Goal: Check status: Check status

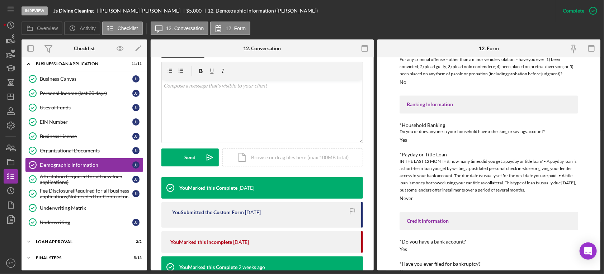
scroll to position [647, 0]
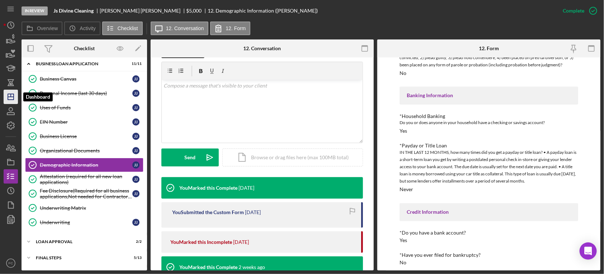
click at [9, 97] on line "button" at bounding box center [11, 97] width 6 height 0
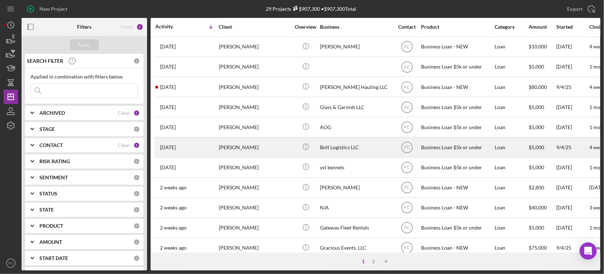
scroll to position [119, 0]
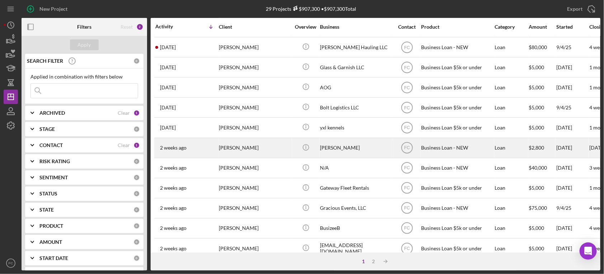
click at [201, 147] on div "[DATE] [PERSON_NAME]" at bounding box center [186, 148] width 63 height 19
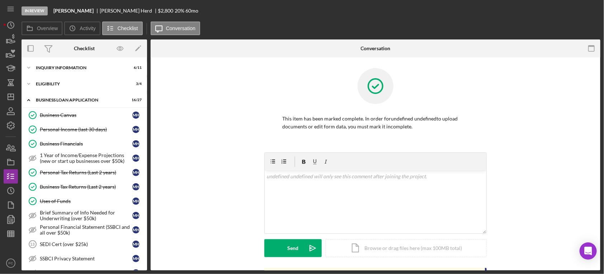
scroll to position [278, 0]
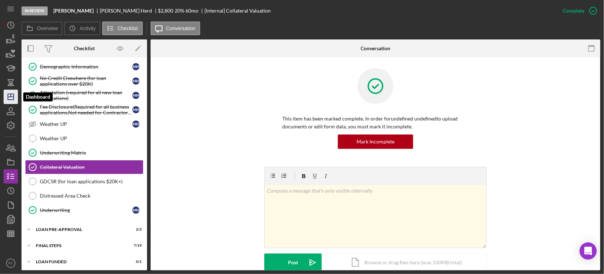
click at [9, 94] on polygon "button" at bounding box center [11, 97] width 6 height 6
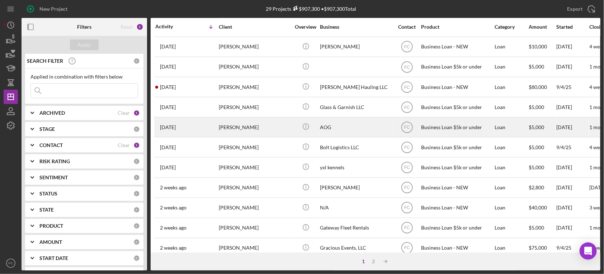
scroll to position [119, 0]
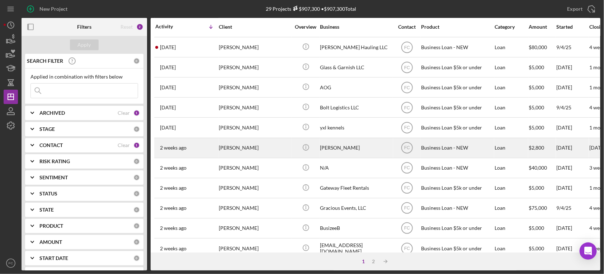
click at [273, 149] on div "[PERSON_NAME]" at bounding box center [255, 148] width 72 height 19
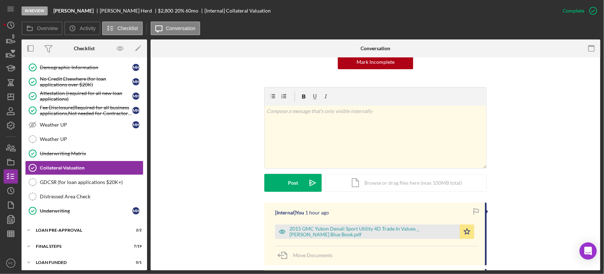
scroll to position [119, 0]
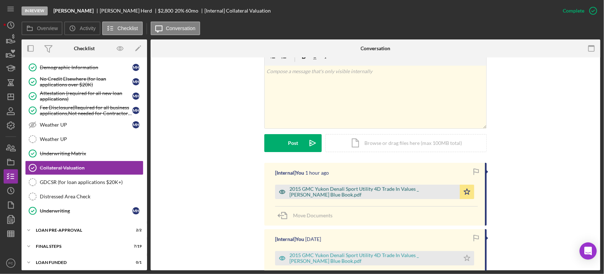
click at [309, 191] on div "2015 GMC Yukon Denali Sport Utility 4D Trade In Values _ [PERSON_NAME] Blue Boo…" at bounding box center [373, 191] width 167 height 11
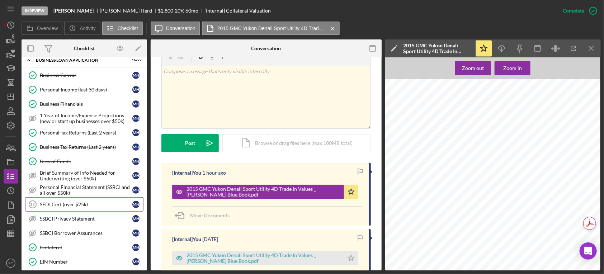
scroll to position [80, 0]
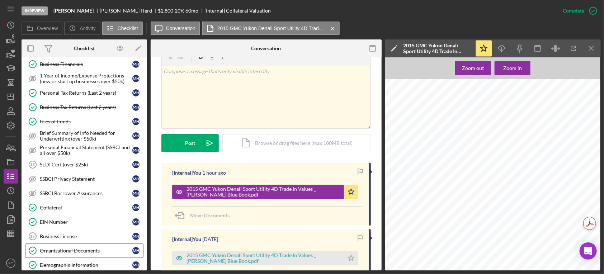
click at [73, 250] on div "Organizational Documents" at bounding box center [86, 251] width 93 height 6
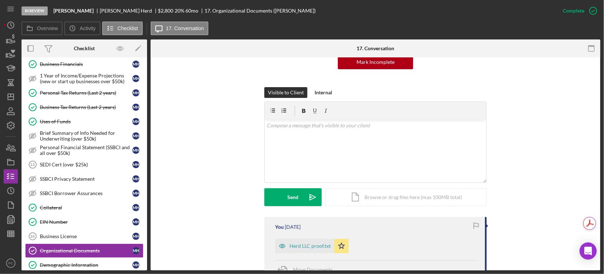
scroll to position [159, 0]
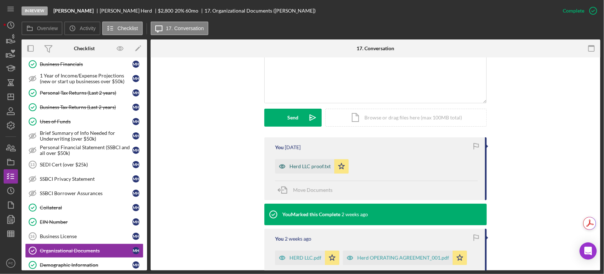
click at [292, 165] on div "Herd LLC proof.txt" at bounding box center [310, 167] width 41 height 6
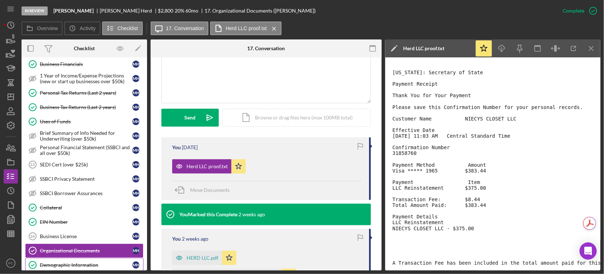
scroll to position [0, 0]
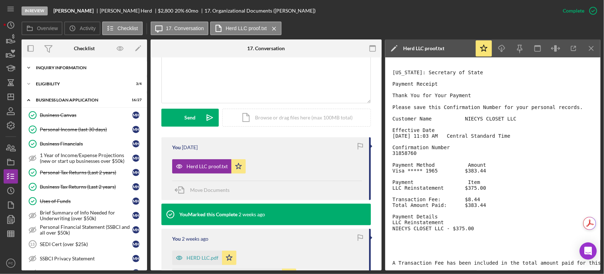
click at [61, 70] on div "INQUIRY INFORMATION" at bounding box center [87, 68] width 102 height 4
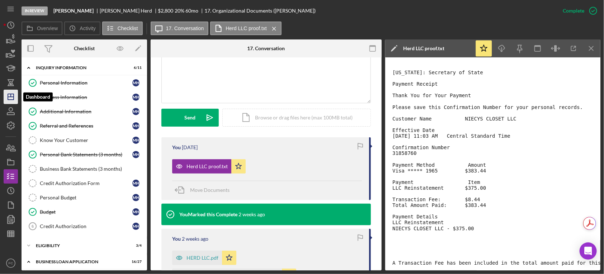
click at [11, 99] on polygon "button" at bounding box center [11, 97] width 6 height 6
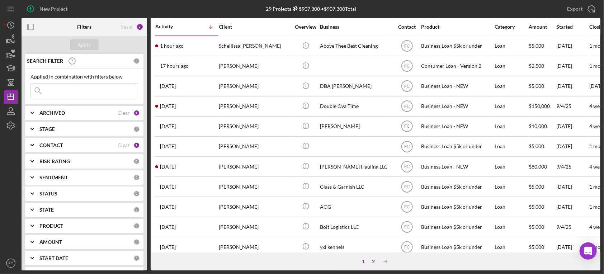
click at [375, 264] on div "2" at bounding box center [374, 262] width 10 height 6
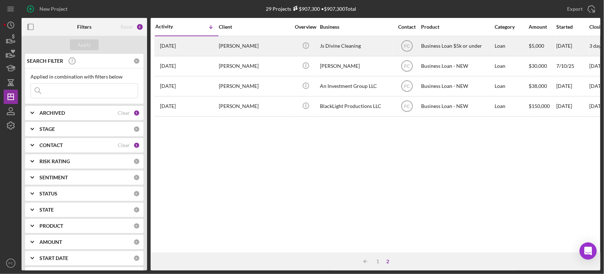
click at [231, 46] on div "[PERSON_NAME]" at bounding box center [255, 46] width 72 height 19
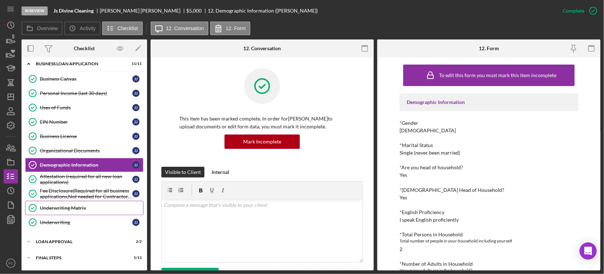
scroll to position [50, 0]
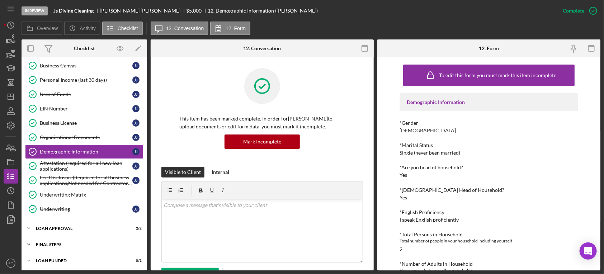
click at [57, 244] on div "Final Steps" at bounding box center [87, 245] width 102 height 4
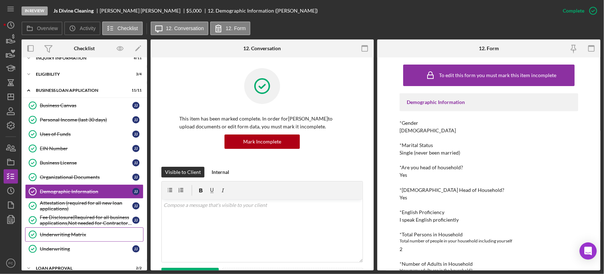
scroll to position [89, 0]
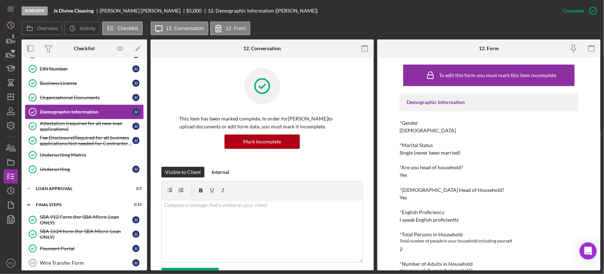
click at [80, 109] on div "Demographic Information" at bounding box center [86, 112] width 93 height 6
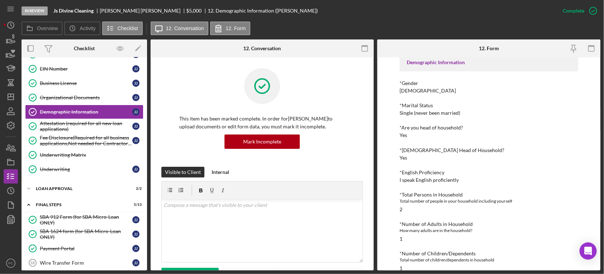
scroll to position [0, 0]
